Goal: Ask a question

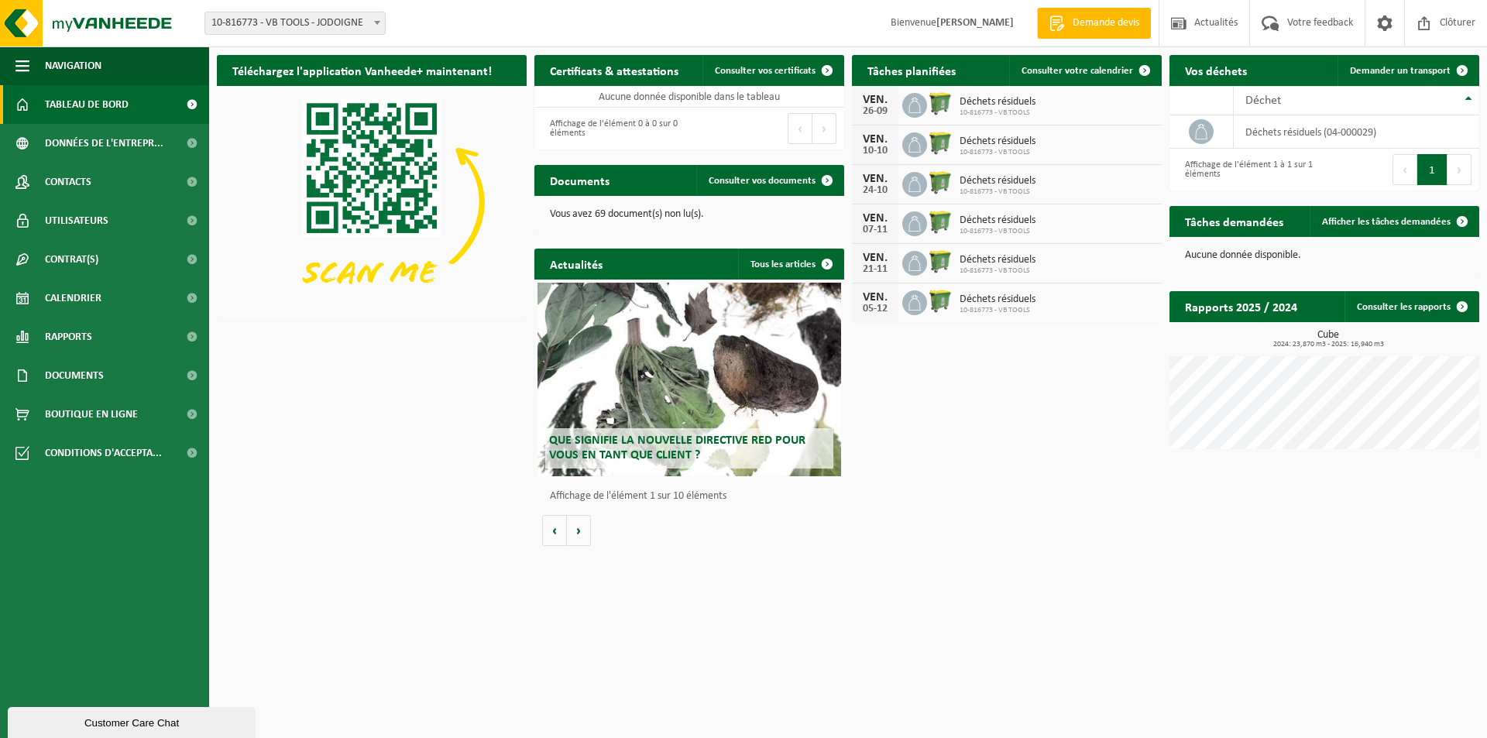
click at [105, 720] on div "Customer Care Chat" at bounding box center [131, 723] width 225 height 12
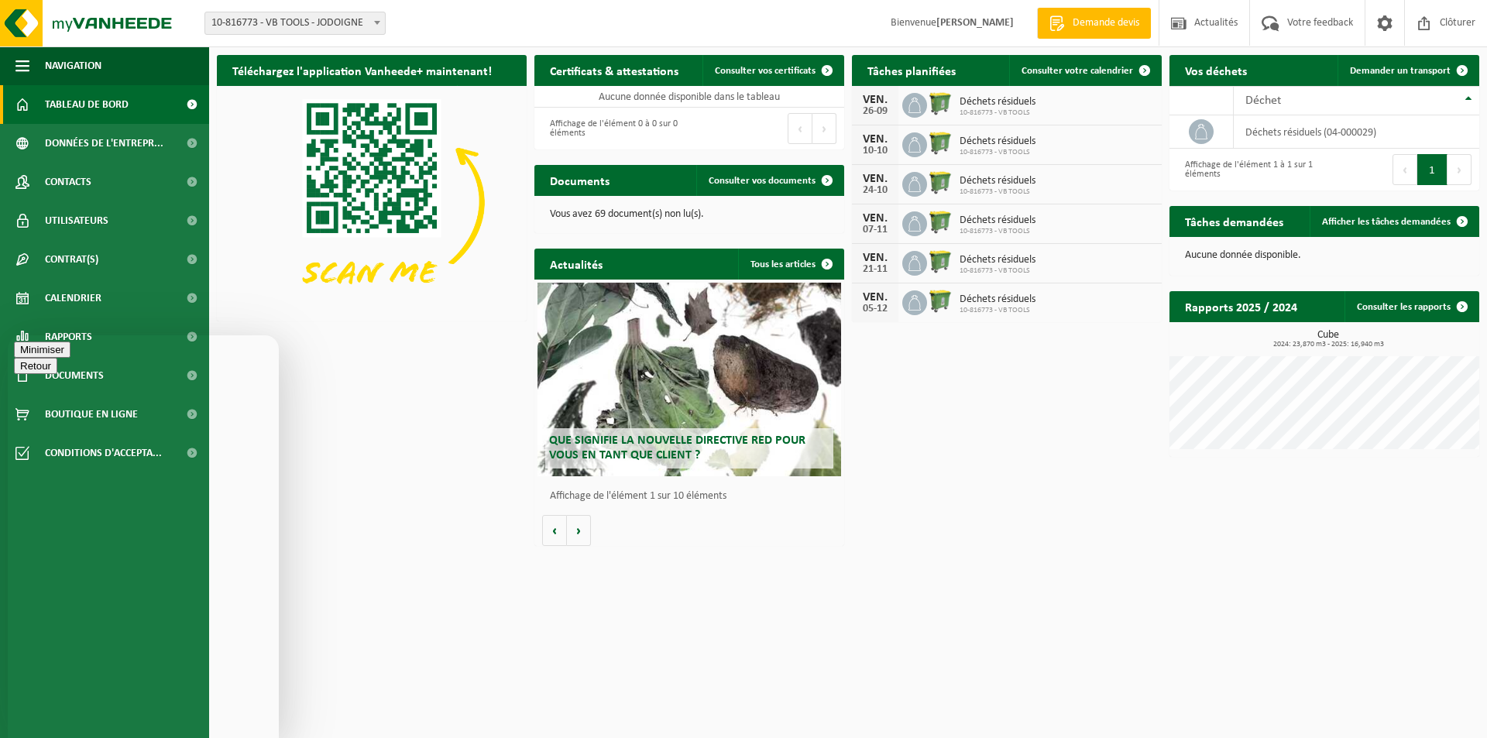
type textarea "Bonjour,"
type textarea "e"
type textarea "Est-ce que notre conteneur va bien être vidé cette semaine ?"
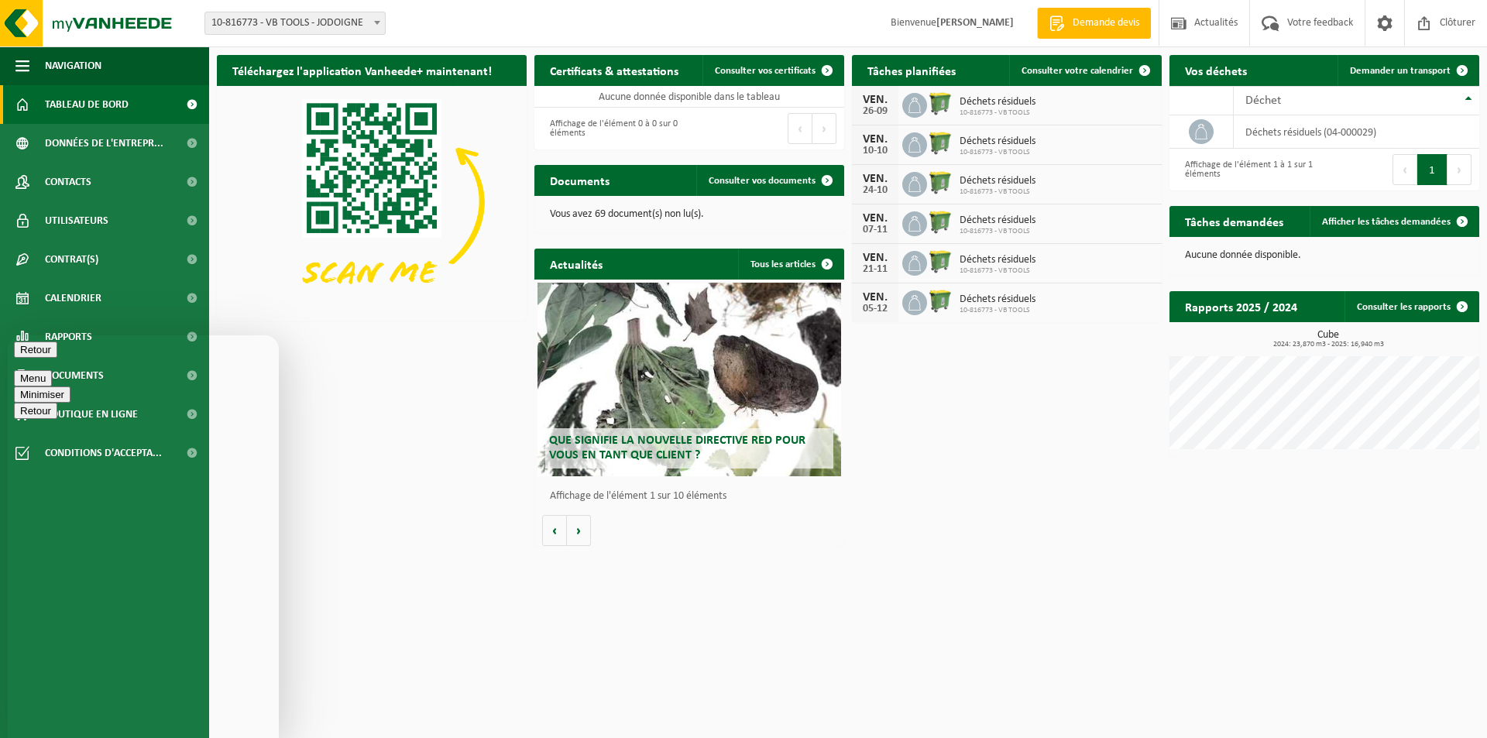
type textarea "Vb Tools Jodoigne"
drag, startPoint x: 119, startPoint y: 349, endPoint x: 658, endPoint y: 345, distance: 539.9
click at [279, 345] on html "Retour Menu Minimiser Retour Powered by [DOMAIN_NAME] Évaluez cette conversatio…" at bounding box center [143, 536] width 271 height 403
click at [348, 536] on div "Téléchargez l'application Vanheede+ maintenant! Cachez Certificats & attestatio…" at bounding box center [848, 300] width 1270 height 507
click at [390, 510] on div "Téléchargez l'application Vanheede+ maintenant! Cachez Certificats & attestatio…" at bounding box center [848, 300] width 1270 height 507
